Goal: Information Seeking & Learning: Learn about a topic

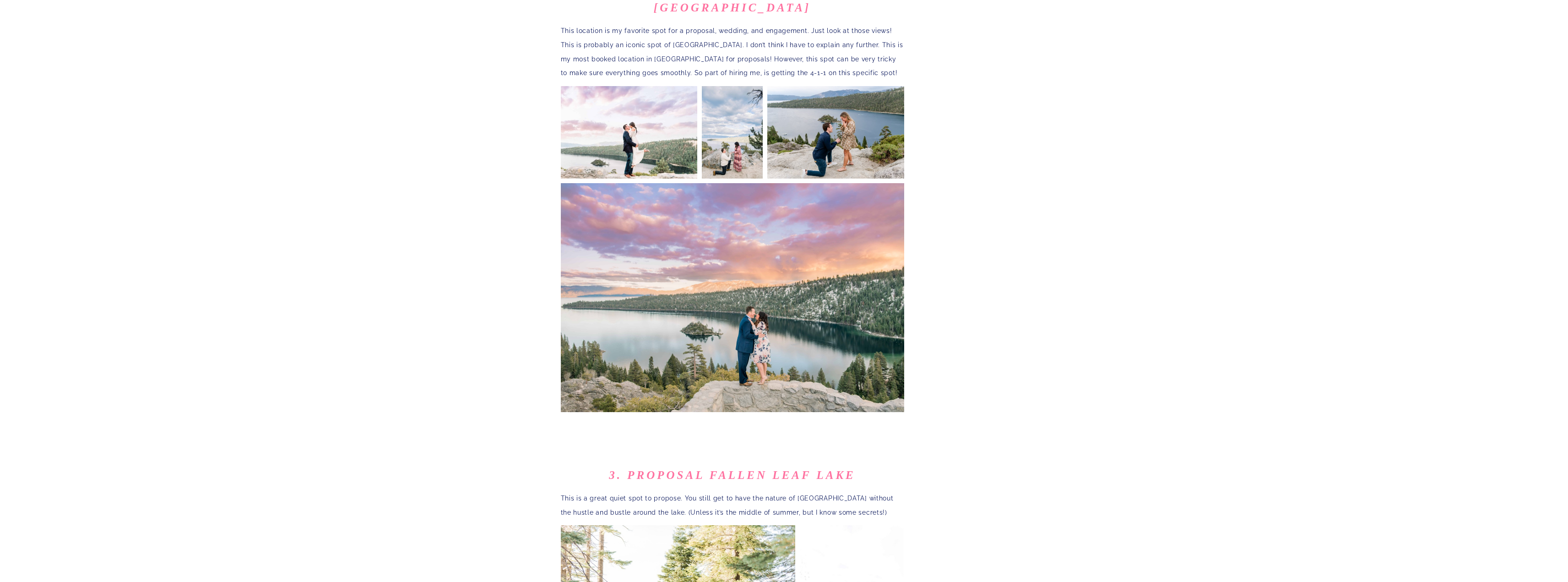
scroll to position [1176, 0]
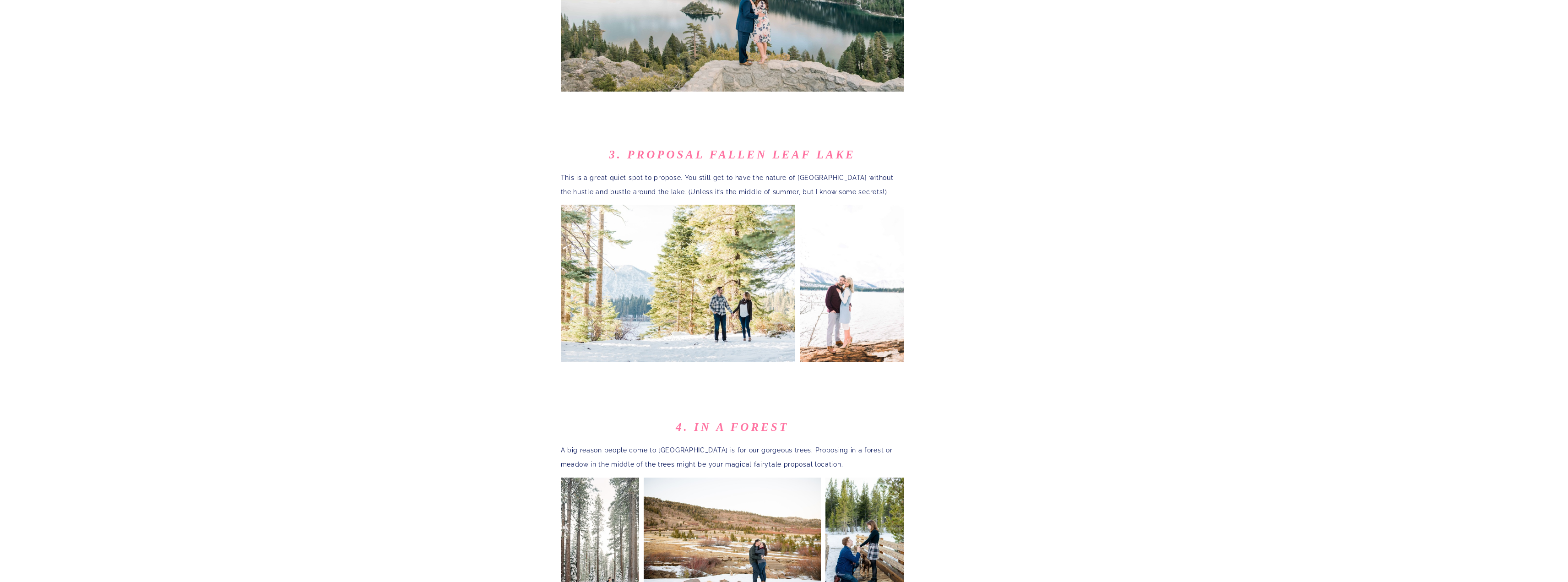
click at [389, 279] on div "welcome Hey there friend! As a 10 year experienced photographer in the [GEOGRAP…" at bounding box center [784, 163] width 1568 height 2530
click at [389, 278] on div "welcome Hey there friend! As a 10 year experienced photographer in the [GEOGRAP…" at bounding box center [784, 163] width 1568 height 2530
click at [393, 279] on div "welcome Hey there friend! As a 10 year experienced photographer in the [GEOGRAP…" at bounding box center [784, 163] width 1568 height 2530
click at [723, 171] on p "This is a great quiet spot to propose. You still get to have the nature of [GEO…" at bounding box center [732, 185] width 343 height 29
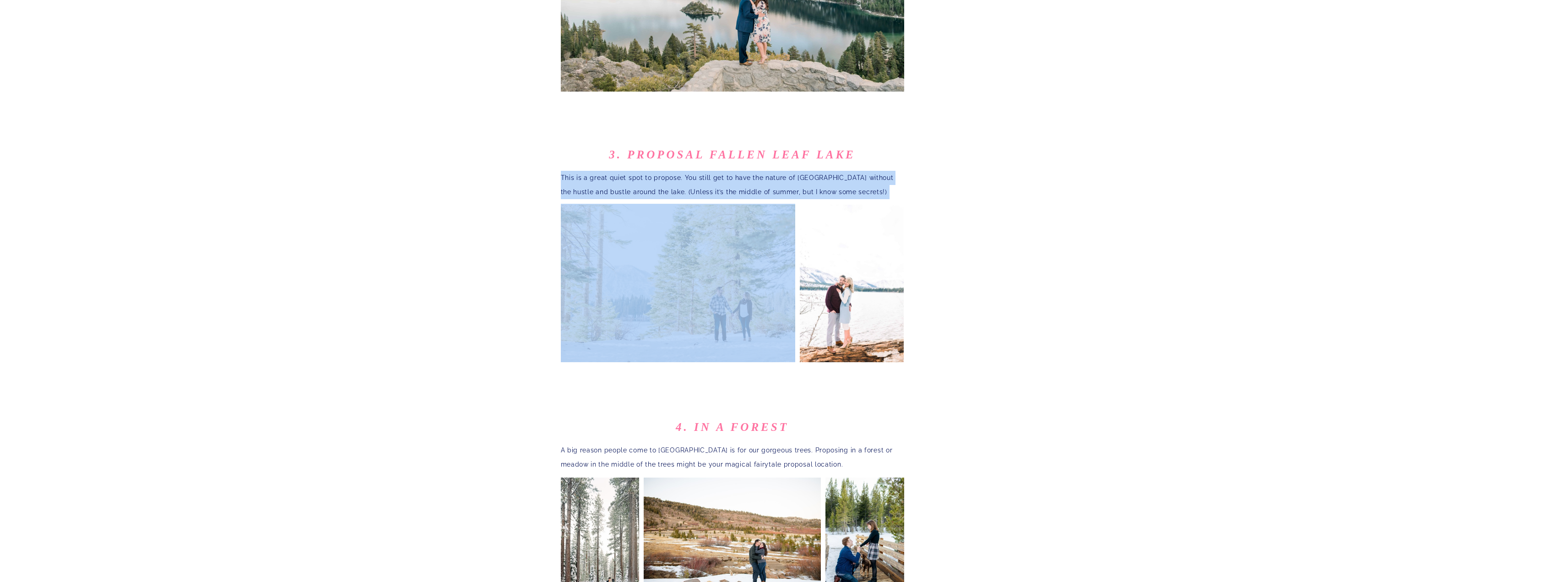
click at [723, 171] on p "This is a great quiet spot to propose. You still get to have the nature of [GEO…" at bounding box center [732, 185] width 343 height 29
click at [727, 171] on p "This is a great quiet spot to propose. You still get to have the nature of [GEO…" at bounding box center [732, 185] width 343 height 29
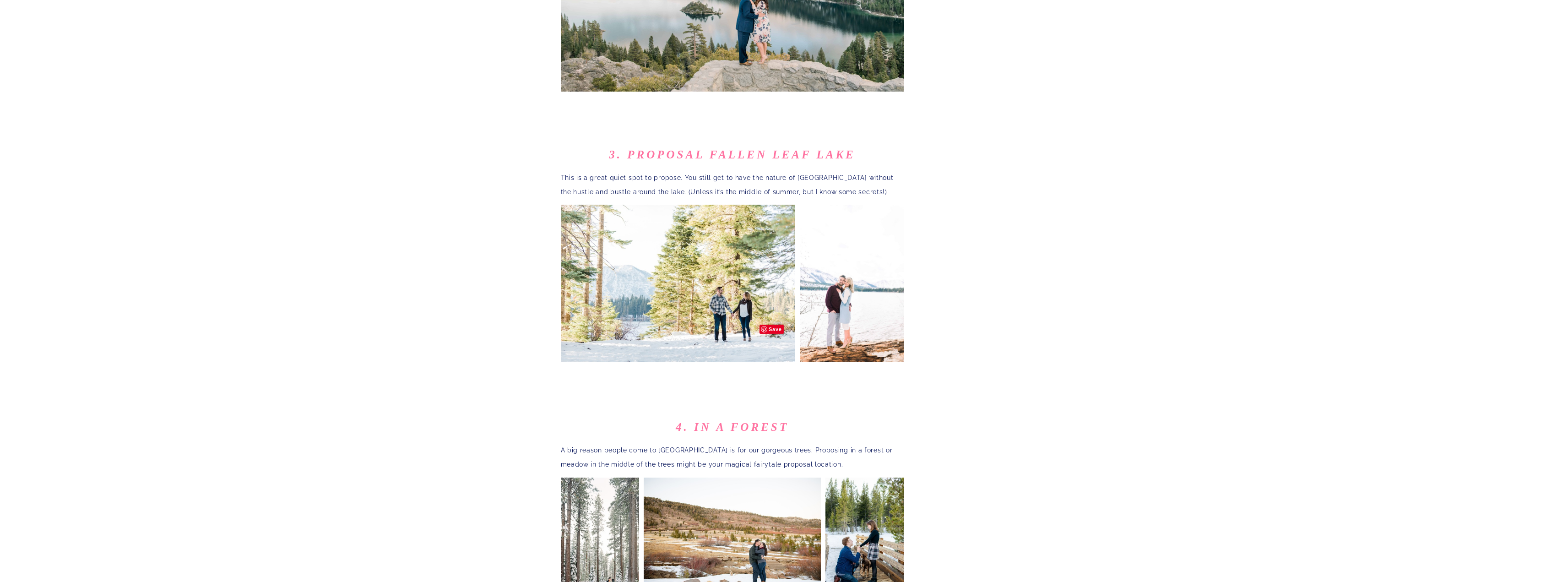
click at [713, 240] on img at bounding box center [677, 283] width 234 height 158
click at [472, 275] on div "welcome Hey there friend! As a 10 year experienced photographer in the [GEOGRAP…" at bounding box center [784, 163] width 1568 height 2530
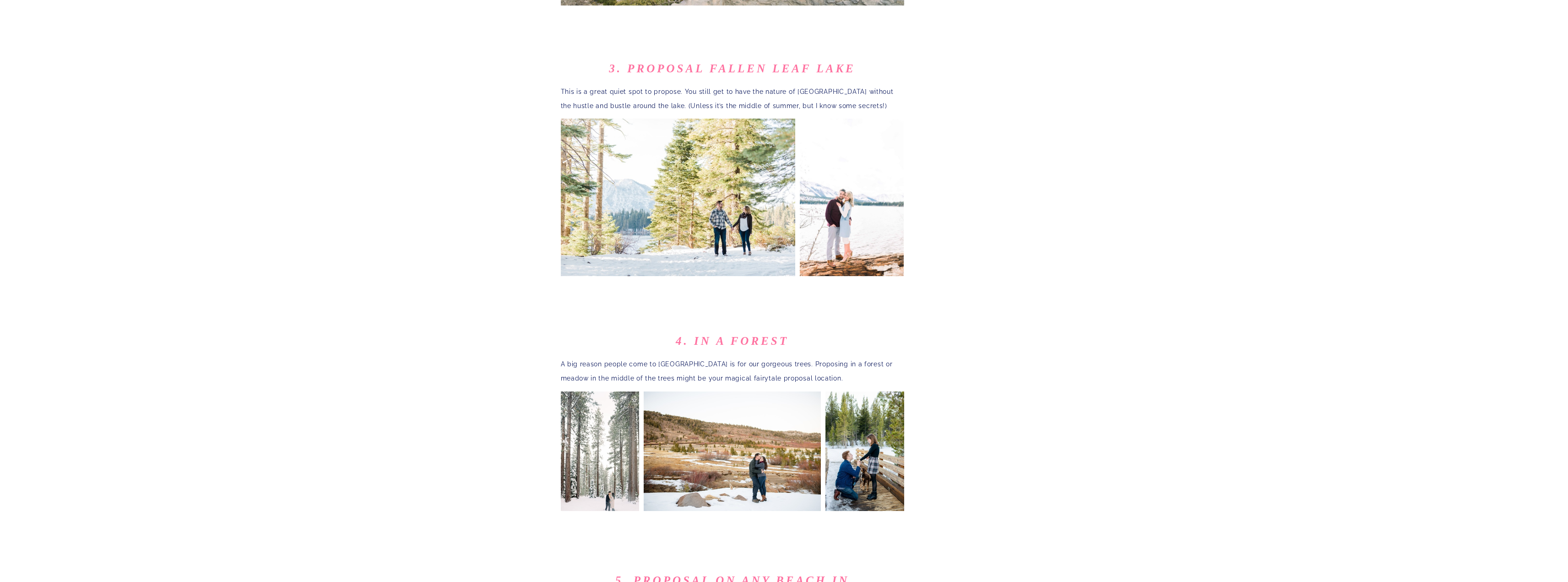
scroll to position [1389, 0]
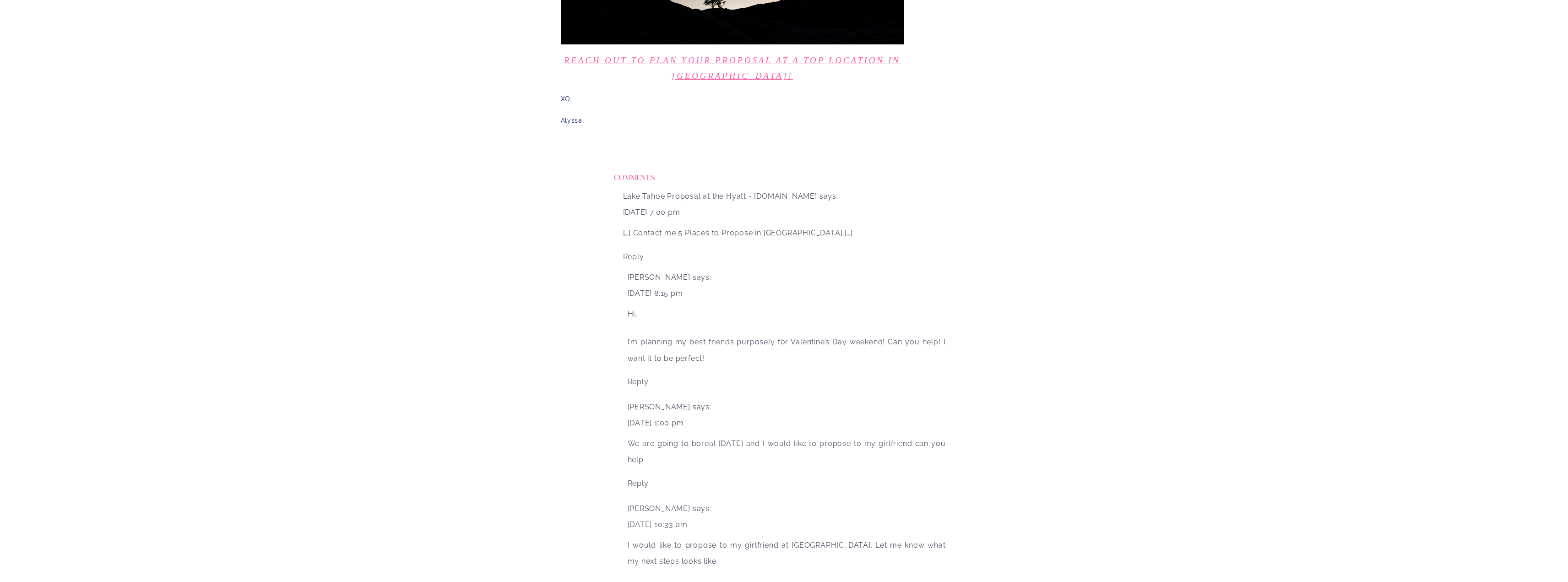
scroll to position [2351, 0]
